Goal: Information Seeking & Learning: Learn about a topic

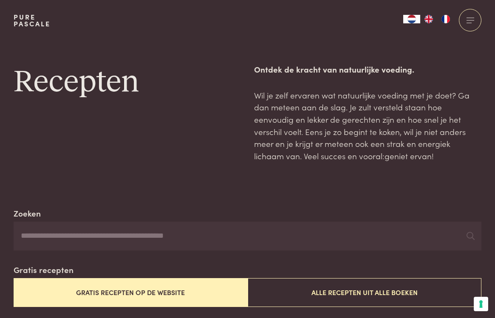
click at [119, 288] on button "Gratis recepten op de website" at bounding box center [131, 292] width 234 height 28
click at [471, 19] on div at bounding box center [470, 20] width 23 height 23
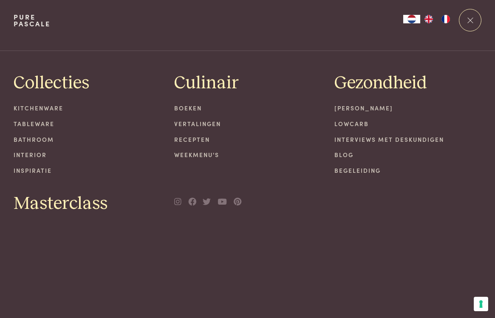
click at [192, 138] on link "Recepten" at bounding box center [247, 139] width 147 height 9
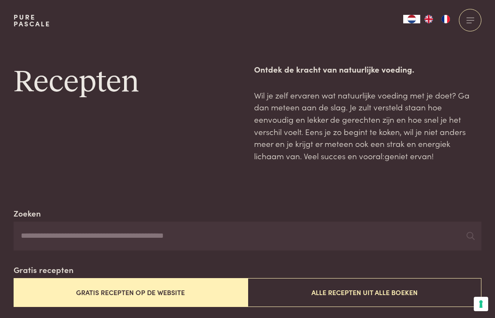
click at [144, 291] on button "Gratis recepten op de website" at bounding box center [131, 292] width 234 height 28
click at [154, 290] on button "Gratis recepten op de website" at bounding box center [131, 292] width 234 height 28
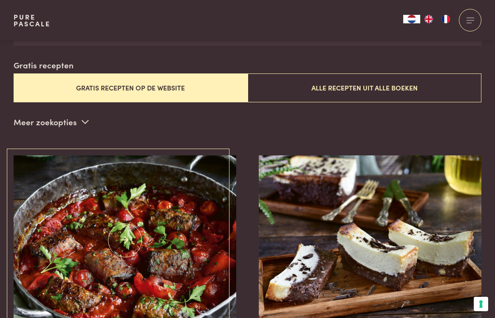
scroll to position [205, 0]
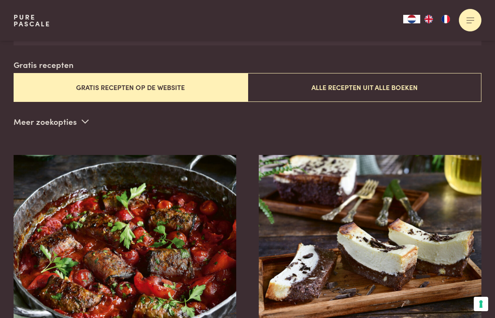
click at [467, 26] on div at bounding box center [470, 20] width 23 height 23
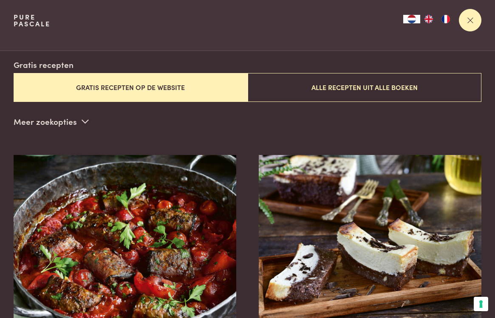
scroll to position [0, 0]
